Goal: Information Seeking & Learning: Learn about a topic

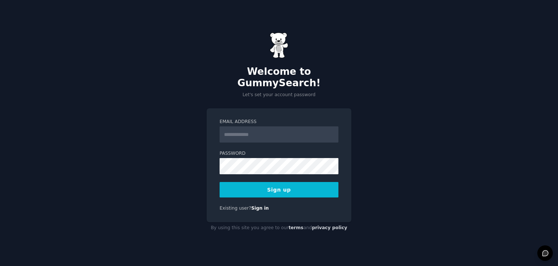
click at [254, 133] on input "Email Address" at bounding box center [279, 135] width 119 height 16
type input "**********"
click at [289, 188] on button "Sign up" at bounding box center [279, 190] width 119 height 16
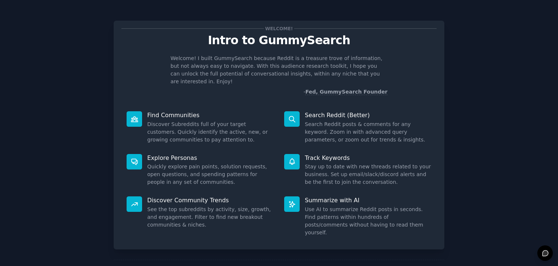
scroll to position [22, 0]
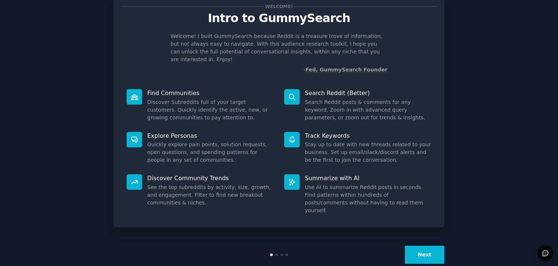
click at [427, 246] on button "Next" at bounding box center [424, 255] width 39 height 18
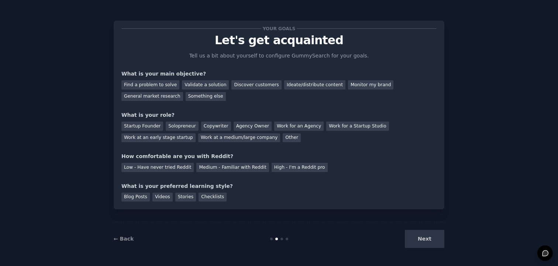
click at [427, 239] on div "Next" at bounding box center [389, 239] width 110 height 18
click at [430, 242] on div "Next" at bounding box center [389, 239] width 110 height 18
click at [281, 197] on div "Blog Posts Videos Stories Checklists" at bounding box center [278, 196] width 315 height 12
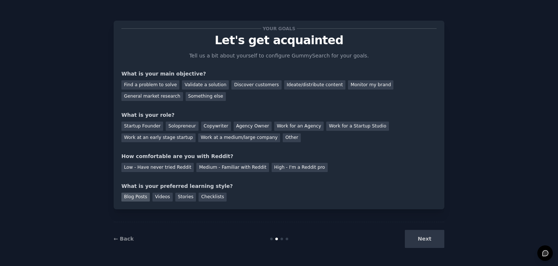
click at [134, 196] on div "Blog Posts" at bounding box center [135, 197] width 28 height 9
click at [280, 166] on div "High - I'm a Reddit pro" at bounding box center [300, 167] width 56 height 9
click at [213, 170] on div "Medium - Familiar with Reddit" at bounding box center [232, 167] width 72 height 9
click at [210, 128] on div "Copywriter" at bounding box center [216, 126] width 30 height 9
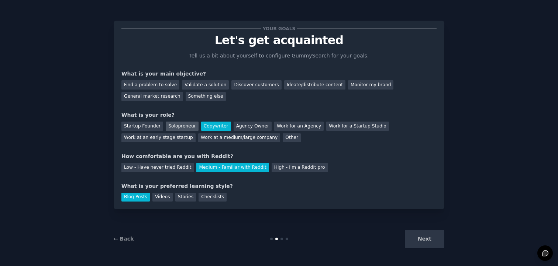
click at [184, 130] on div "Solopreneur" at bounding box center [182, 126] width 32 height 9
click at [201, 87] on div "Validate a solution" at bounding box center [205, 84] width 47 height 9
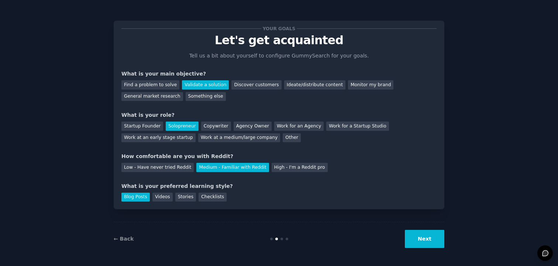
click at [417, 240] on button "Next" at bounding box center [424, 239] width 39 height 18
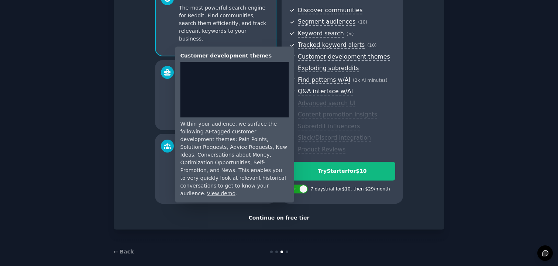
scroll to position [84, 0]
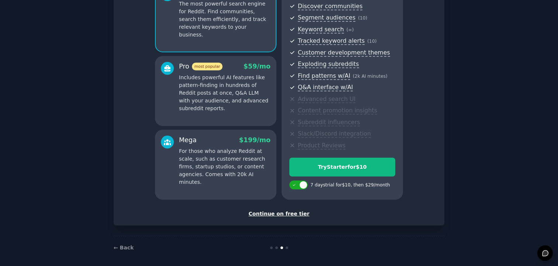
click at [288, 214] on div "Continue on free tier" at bounding box center [278, 214] width 315 height 8
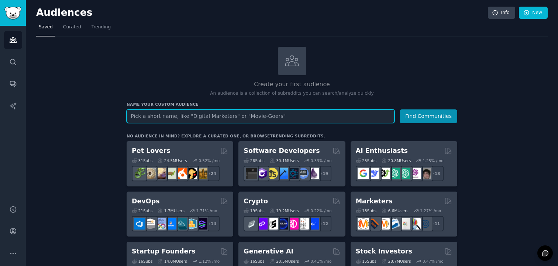
paste input "r/smallbusiness"
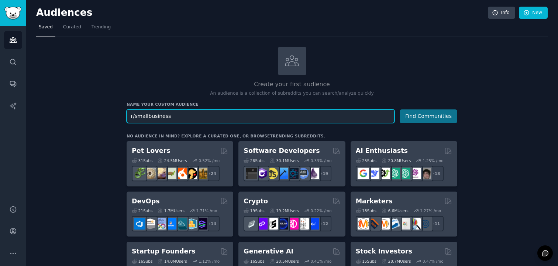
type input "r/smallbusiness"
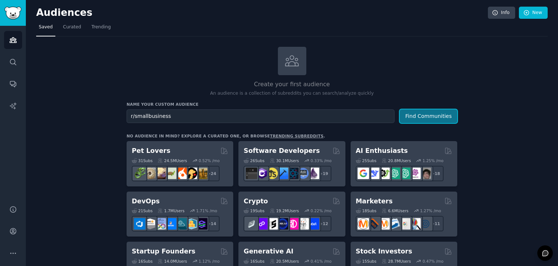
click at [422, 113] on button "Find Communities" at bounding box center [429, 117] width 58 height 14
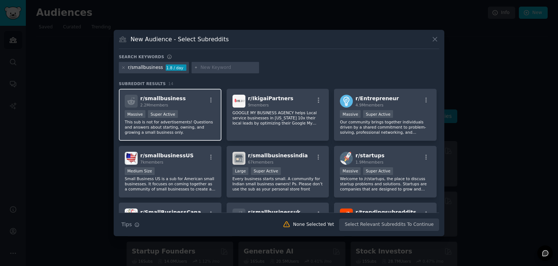
click at [208, 111] on div "Massive Super Active" at bounding box center [170, 114] width 91 height 9
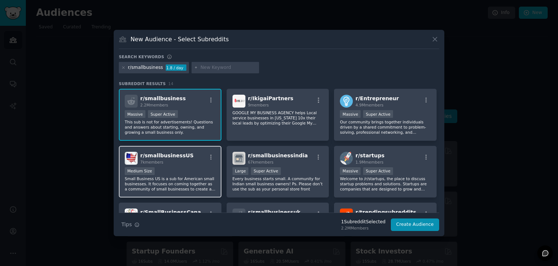
click at [192, 166] on div "r/ smallbusinessUS 7k members Medium Size Small Business US is a sub for Americ…" at bounding box center [170, 172] width 103 height 52
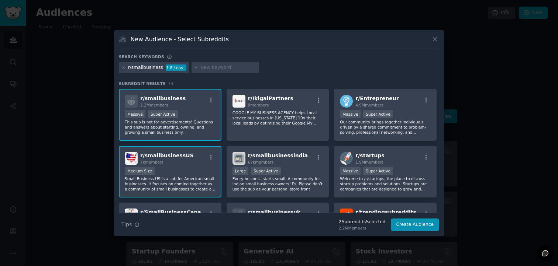
click at [194, 162] on div "r/ smallbusinessUS 7k members" at bounding box center [170, 158] width 91 height 13
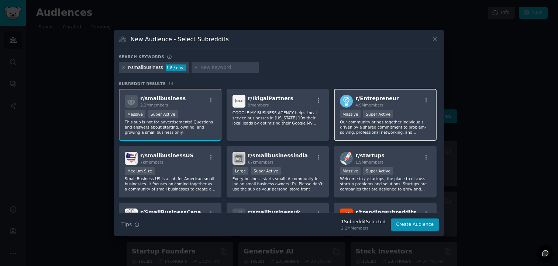
click at [366, 123] on p "Our community brings together individuals driven by a shared commitment to prob…" at bounding box center [385, 128] width 91 height 16
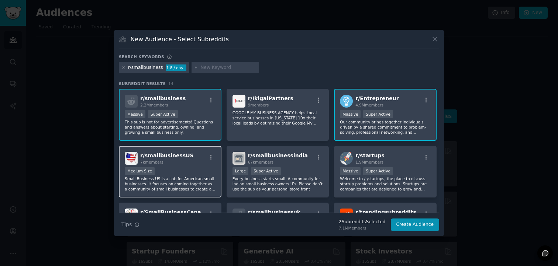
click at [198, 159] on div "r/ smallbusinessUS 7k members" at bounding box center [170, 158] width 91 height 13
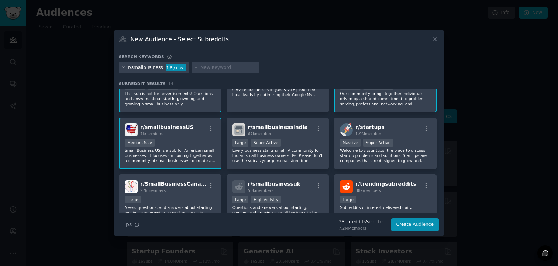
scroll to position [27, 0]
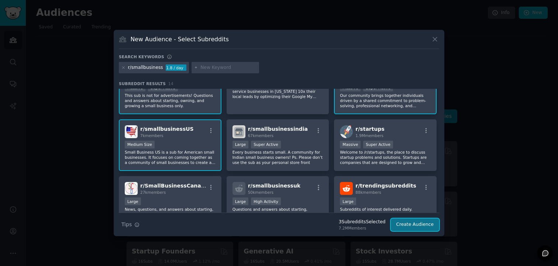
click at [406, 223] on button "Create Audience" at bounding box center [415, 225] width 49 height 13
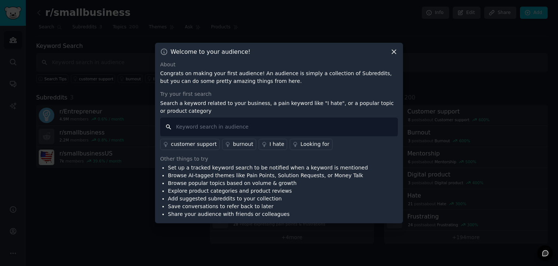
click at [217, 126] on input "text" at bounding box center [279, 127] width 238 height 19
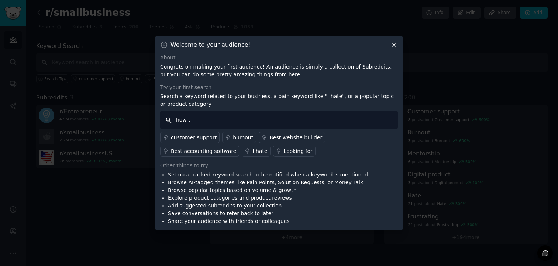
type input "how to"
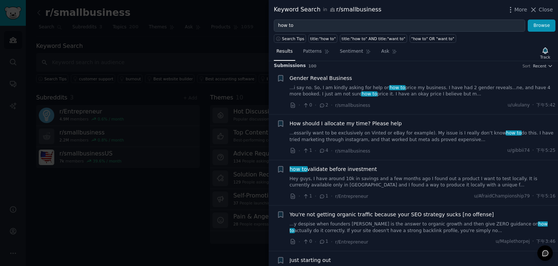
scroll to position [3, 0]
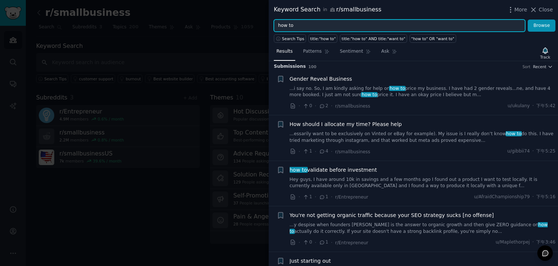
click at [320, 24] on input "how to" at bounding box center [399, 26] width 251 height 13
type input "how"
click at [528, 20] on button "Browse" at bounding box center [542, 26] width 28 height 13
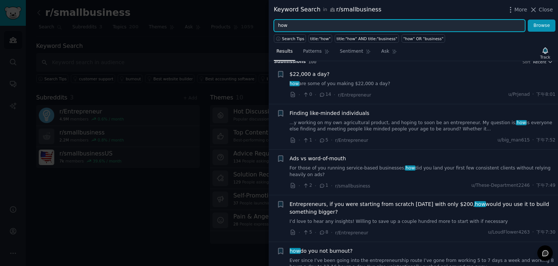
scroll to position [8, 0]
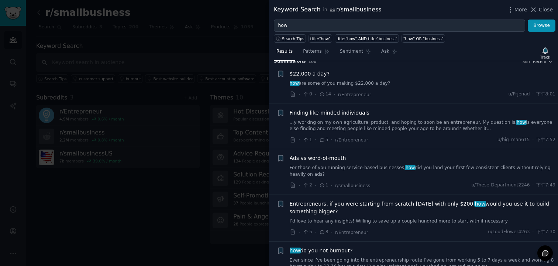
click at [336, 159] on span "Ads vs word-of-mouth" at bounding box center [318, 159] width 56 height 8
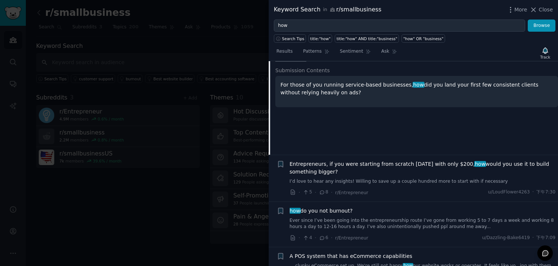
scroll to position [174, 0]
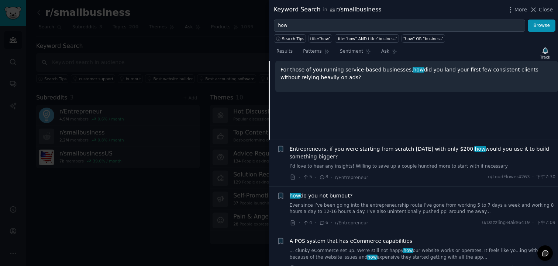
click at [241, 152] on div at bounding box center [279, 133] width 558 height 266
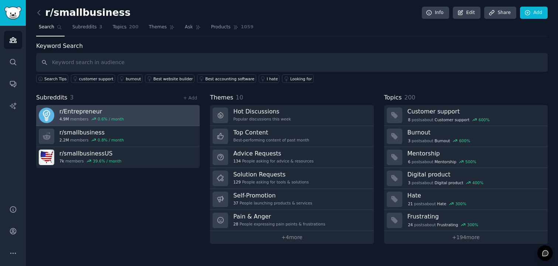
click at [187, 112] on link "r/ Entrepreneur 4.9M members 0.6 % / month" at bounding box center [118, 115] width 164 height 21
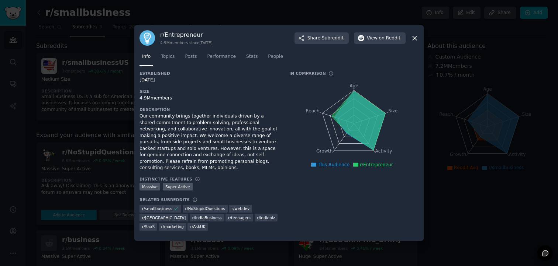
click at [413, 35] on icon at bounding box center [415, 38] width 8 height 8
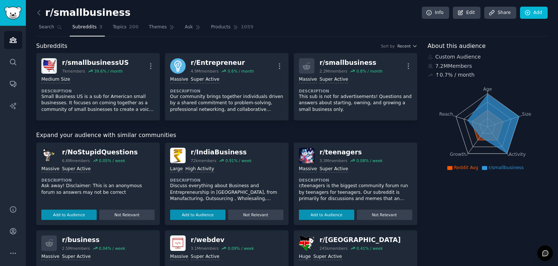
click at [41, 16] on link at bounding box center [40, 13] width 9 height 12
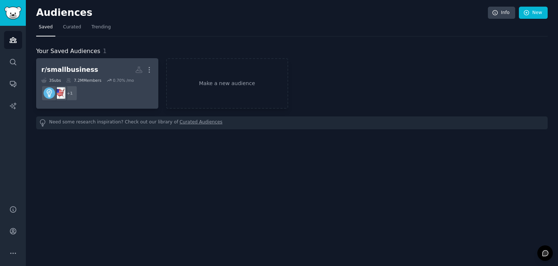
click at [107, 85] on dd "+ 1" at bounding box center [97, 93] width 112 height 21
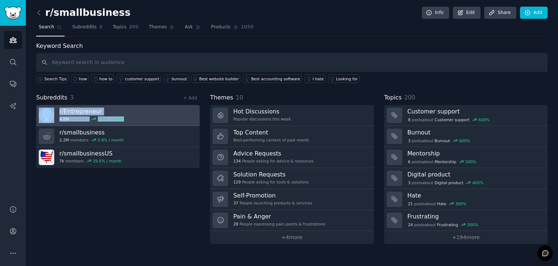
click at [175, 113] on link "r/ Entrepreneur 4.9M members 0.6 % / month" at bounding box center [118, 115] width 164 height 21
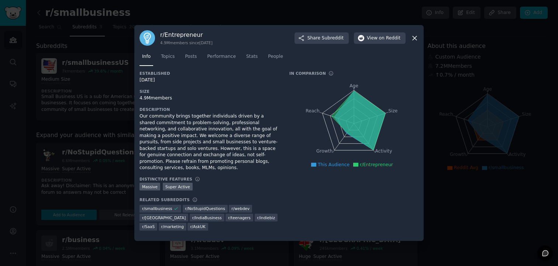
click at [416, 34] on div "r/ Entrepreneur 4.9M members since [DATE] Share Subreddit View on Reddit" at bounding box center [279, 38] width 279 height 16
click at [416, 35] on icon at bounding box center [415, 38] width 8 height 8
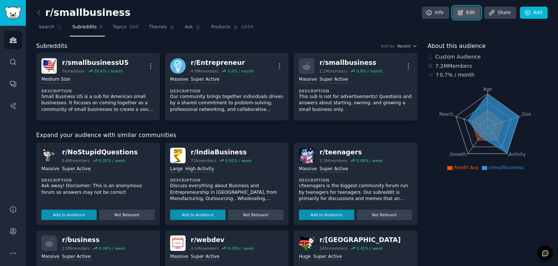
click at [472, 11] on link "Edit" at bounding box center [467, 13] width 28 height 13
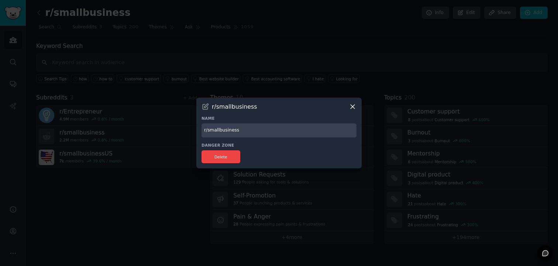
click at [350, 104] on icon at bounding box center [353, 107] width 8 height 8
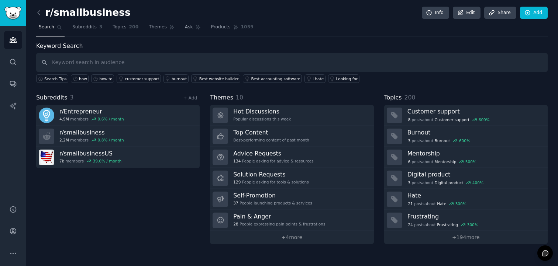
click at [112, 96] on div "Subreddits 3 + Add" at bounding box center [118, 97] width 164 height 9
click at [87, 30] on span "Subreddits" at bounding box center [84, 27] width 24 height 7
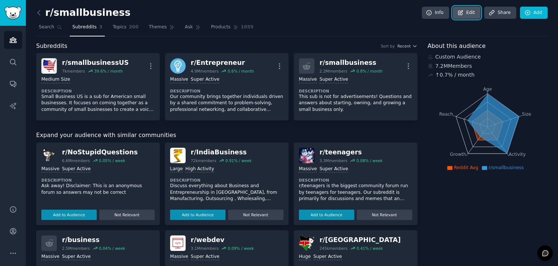
click at [475, 13] on link "Edit" at bounding box center [467, 13] width 28 height 13
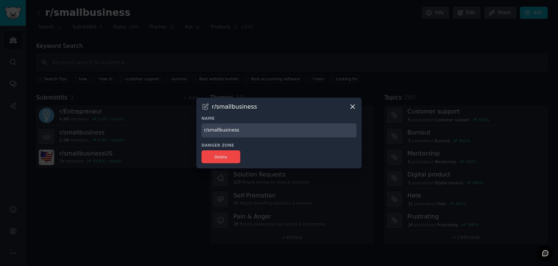
click at [353, 107] on icon at bounding box center [353, 107] width 4 height 4
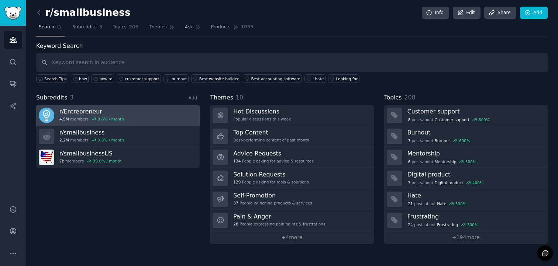
click at [45, 117] on img at bounding box center [47, 116] width 16 height 16
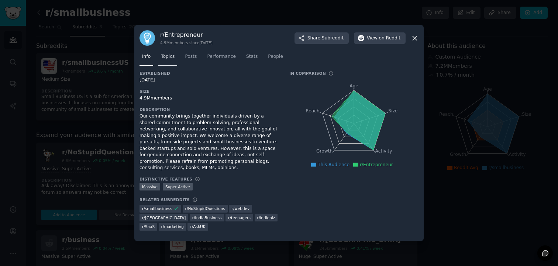
click at [164, 58] on span "Topics" at bounding box center [168, 57] width 14 height 7
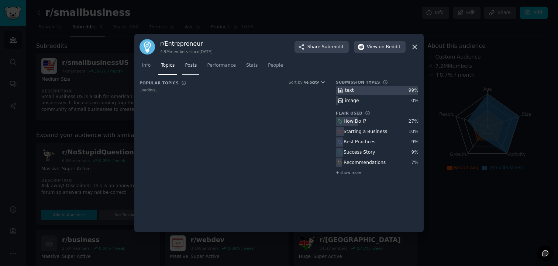
click at [195, 68] on span "Posts" at bounding box center [191, 65] width 12 height 7
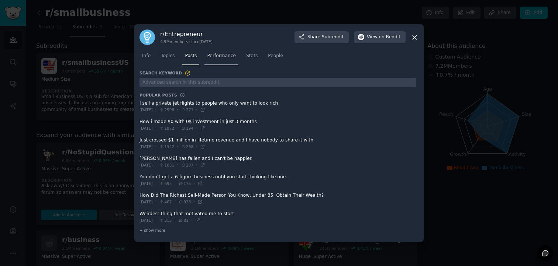
click at [222, 56] on span "Performance" at bounding box center [221, 56] width 29 height 7
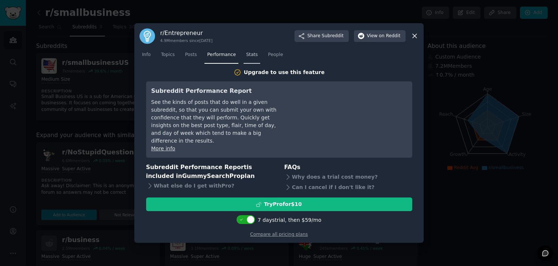
click at [252, 58] on span "Stats" at bounding box center [251, 55] width 11 height 7
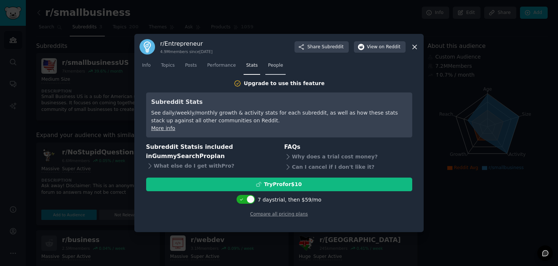
click at [278, 63] on span "People" at bounding box center [275, 65] width 15 height 7
click at [418, 47] on icon at bounding box center [415, 47] width 8 height 8
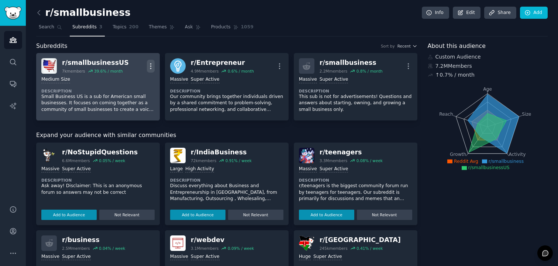
click at [148, 62] on icon "button" at bounding box center [151, 66] width 8 height 8
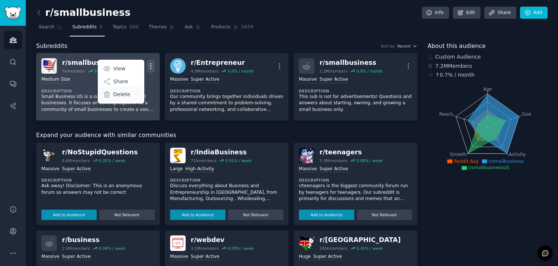
click at [121, 97] on p "Delete" at bounding box center [121, 95] width 17 height 8
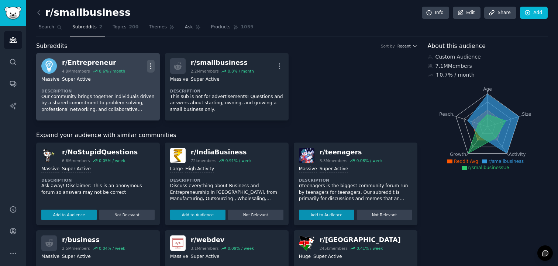
click at [151, 64] on icon "button" at bounding box center [150, 65] width 1 height 5
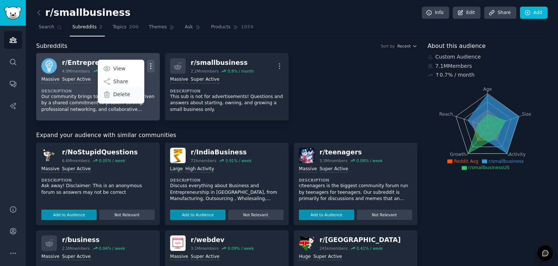
click at [130, 96] on div "Delete" at bounding box center [121, 95] width 44 height 16
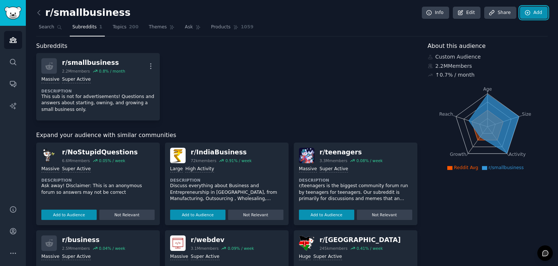
click at [527, 14] on icon at bounding box center [528, 13] width 7 height 7
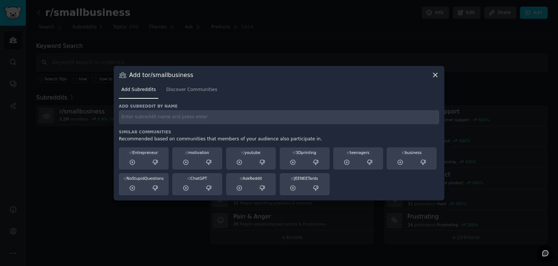
click at [218, 122] on input "text" at bounding box center [279, 117] width 320 height 14
paste input "r/smallbusiness"
type input "r/smallbusiness"
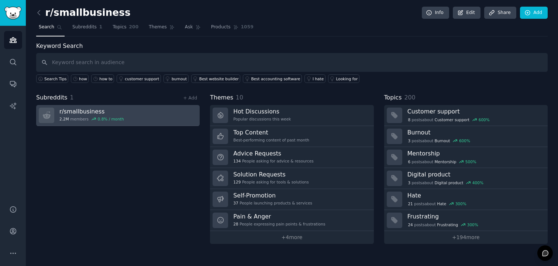
click at [127, 116] on link "r/ smallbusiness 2.2M members 0.8 % / month" at bounding box center [118, 115] width 164 height 21
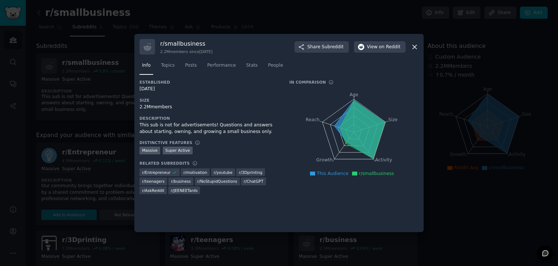
click at [416, 44] on icon at bounding box center [415, 47] width 8 height 8
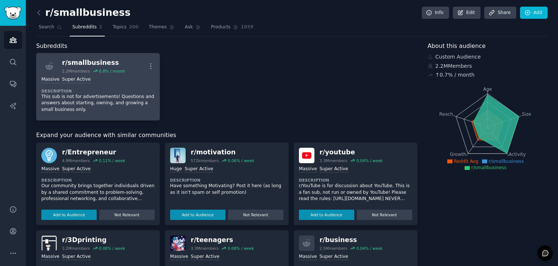
click at [113, 82] on div "Massive Super Active" at bounding box center [97, 79] width 113 height 7
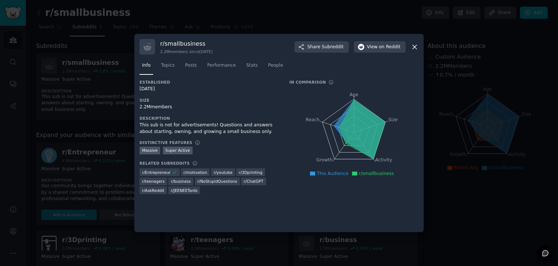
click at [416, 45] on icon at bounding box center [415, 47] width 8 height 8
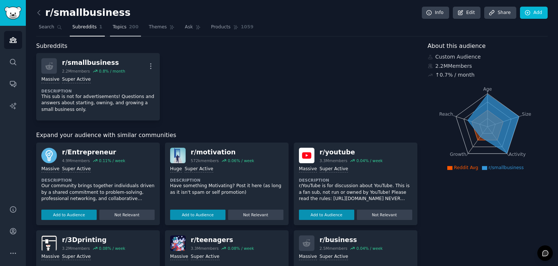
click at [124, 32] on link "Topics 200" at bounding box center [125, 28] width 31 height 15
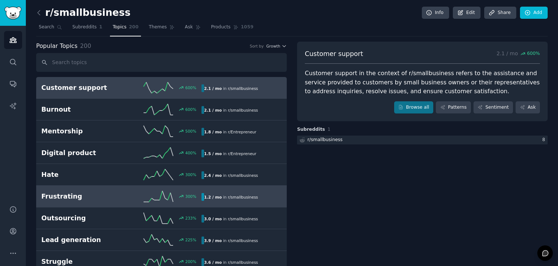
click at [152, 192] on icon at bounding box center [159, 196] width 30 height 11
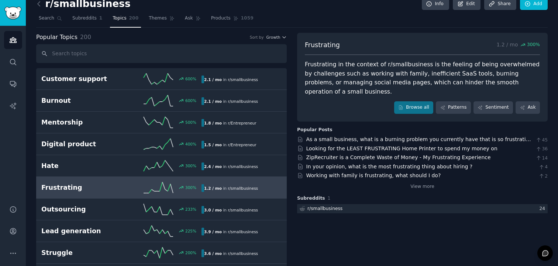
scroll to position [7, 0]
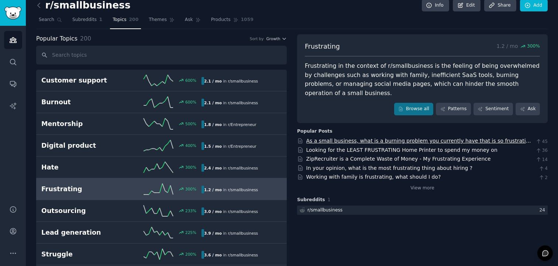
click at [337, 140] on link "As a small business, what is a burning problem you currently have that is so fr…" at bounding box center [419, 145] width 226 height 14
